Goal: Check status: Check status

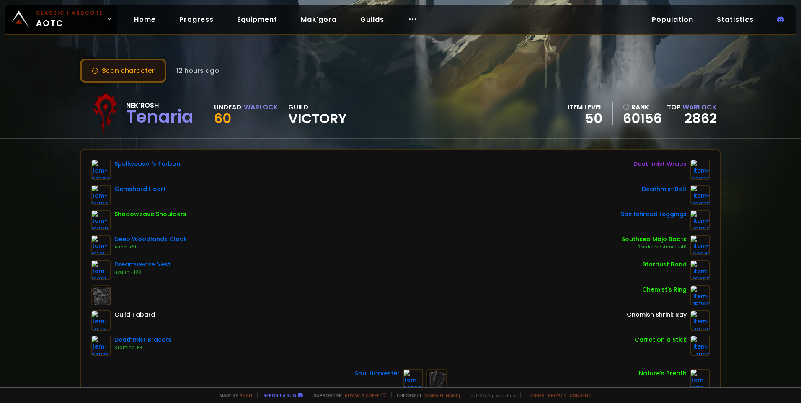
click at [143, 72] on button "Scan character" at bounding box center [123, 71] width 86 height 24
click at [426, 57] on div "Scan character 12 hours ago Nek'Rosh Tenaria Undead Warlock 60 guild Victory it…" at bounding box center [400, 193] width 801 height 387
click at [141, 18] on link "Home" at bounding box center [144, 19] width 35 height 17
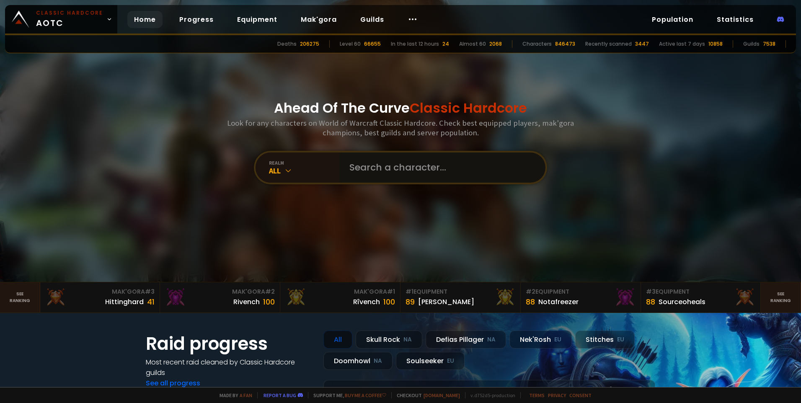
click at [376, 173] on input "text" at bounding box center [439, 167] width 191 height 30
click at [291, 171] on div "All" at bounding box center [304, 171] width 70 height 10
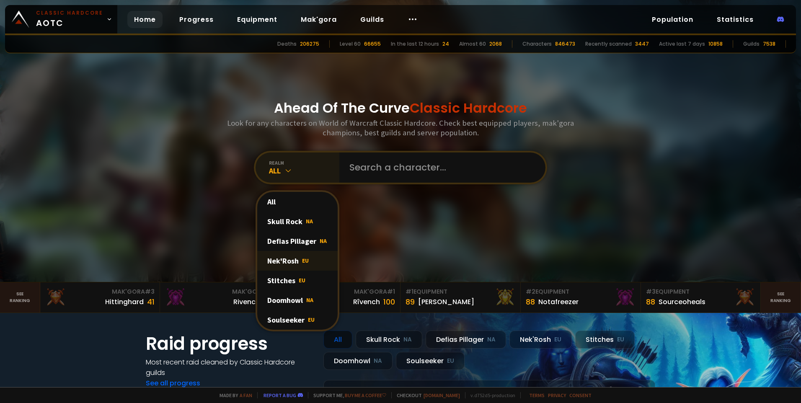
click at [290, 264] on div "Nek'Rosh EU" at bounding box center [297, 261] width 80 height 20
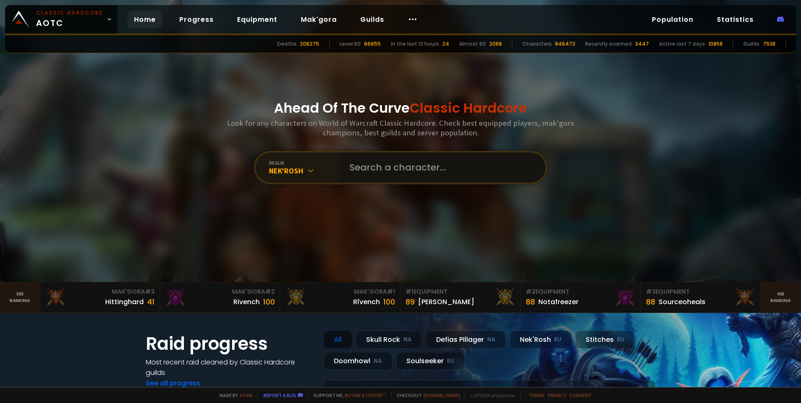
click at [380, 170] on input "text" at bounding box center [439, 167] width 191 height 30
type input "babydoomed"
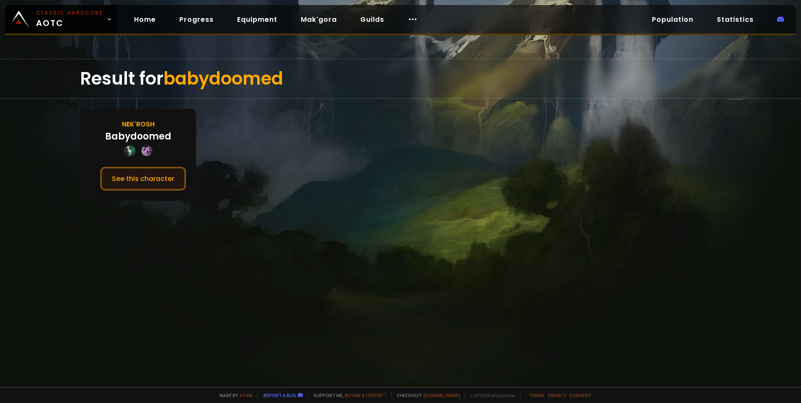
click at [167, 183] on button "See this character" at bounding box center [143, 179] width 86 height 24
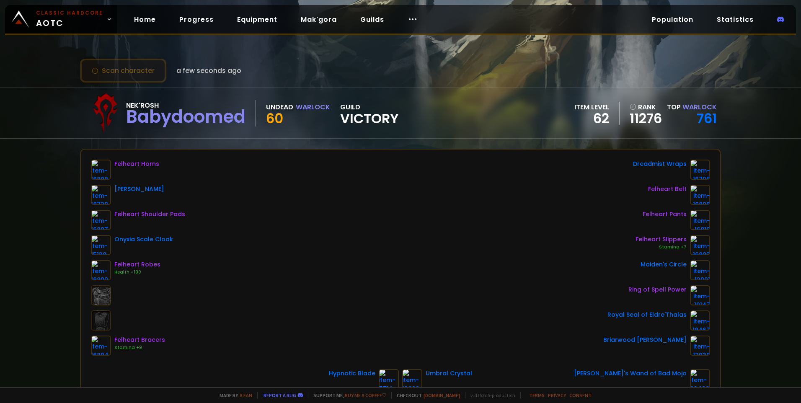
click at [119, 66] on button "Scan character" at bounding box center [123, 71] width 86 height 24
